Goal: Task Accomplishment & Management: Manage account settings

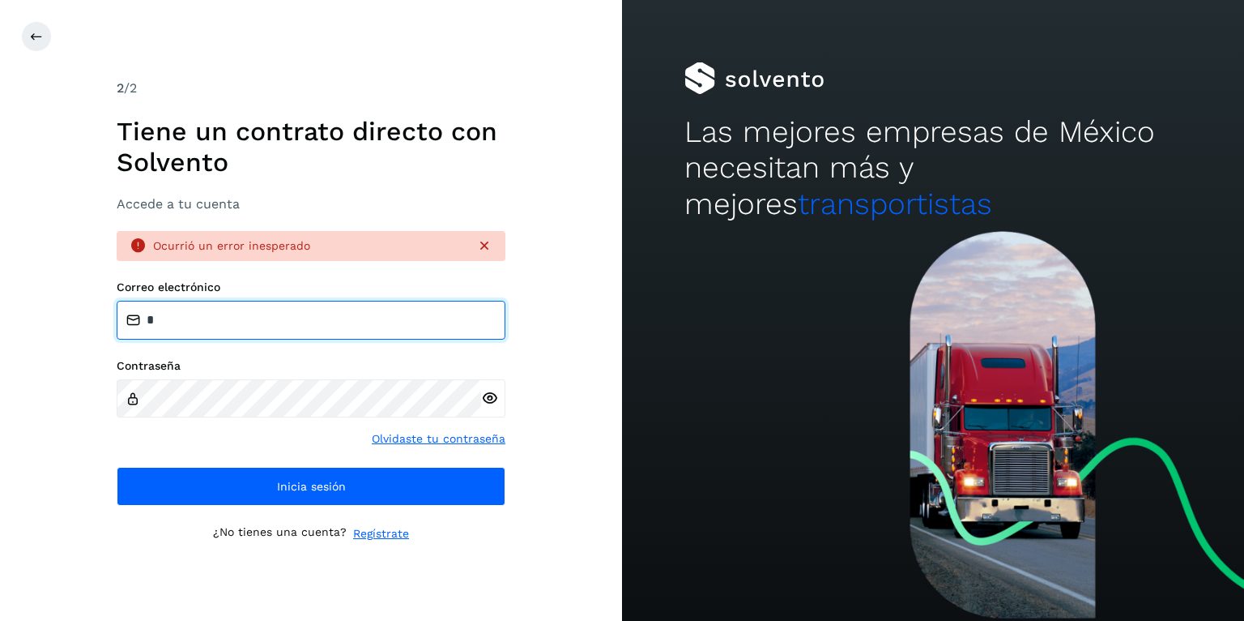
drag, startPoint x: 246, startPoint y: 323, endPoint x: -207, endPoint y: 297, distance: 453.6
click at [0, 297] on html "2 /2 Tiene un contrato directo con [PERSON_NAME] Accede a tu cuenta Ocurrió un …" at bounding box center [622, 310] width 1244 height 621
type input "*"
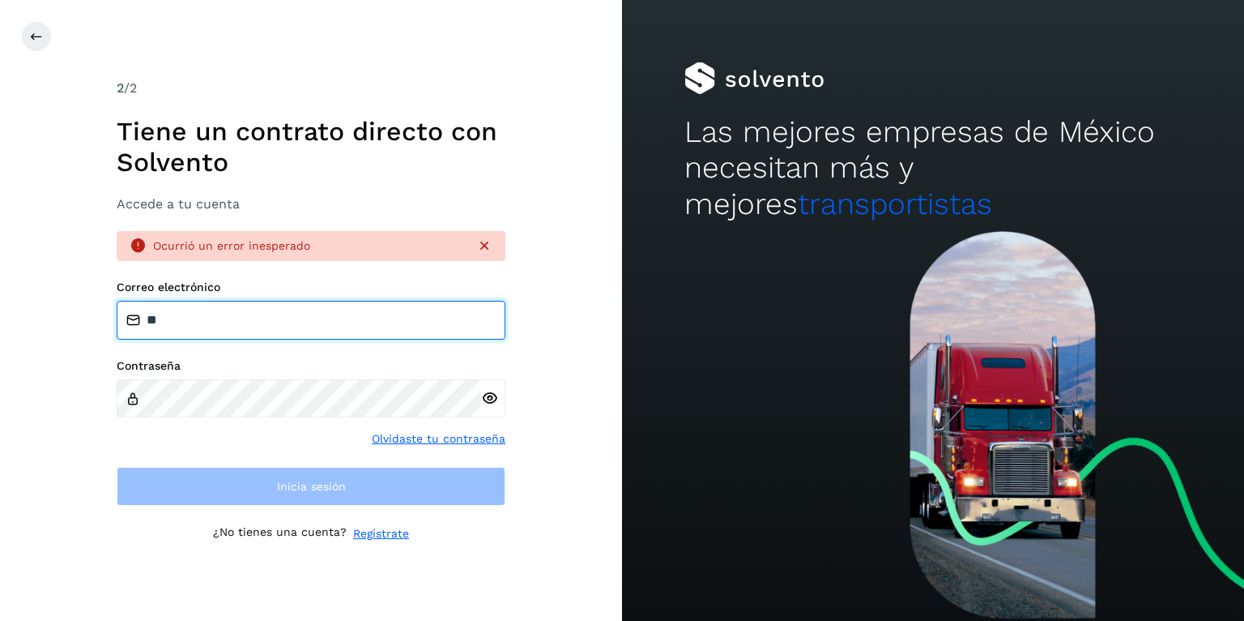
type input "**********"
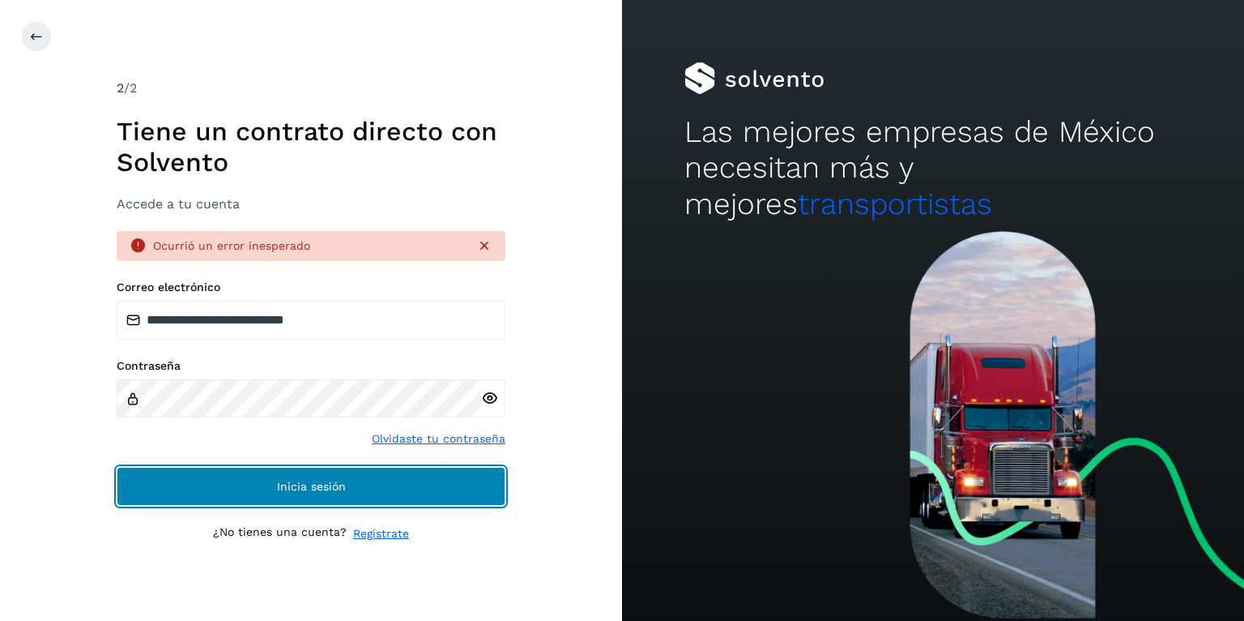
click at [338, 492] on button "Inicia sesión" at bounding box center [311, 486] width 389 height 39
click at [289, 499] on button "Inicia sesión" at bounding box center [311, 486] width 389 height 39
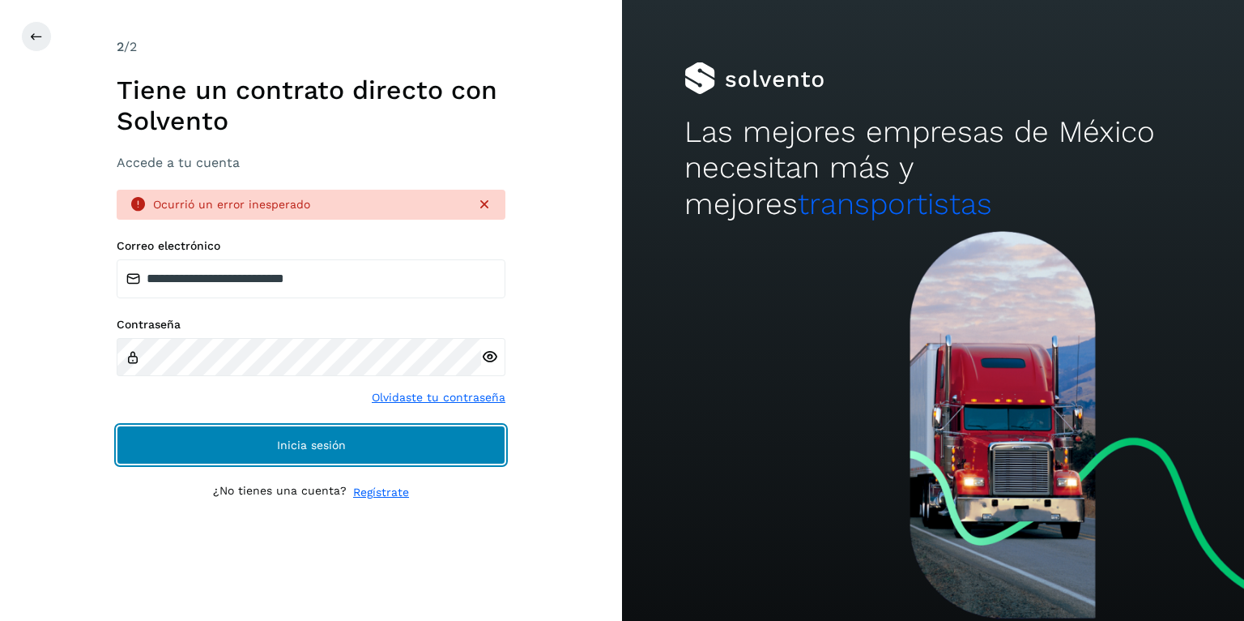
click at [314, 445] on span "Inicia sesión" at bounding box center [311, 444] width 69 height 11
